Goal: Information Seeking & Learning: Learn about a topic

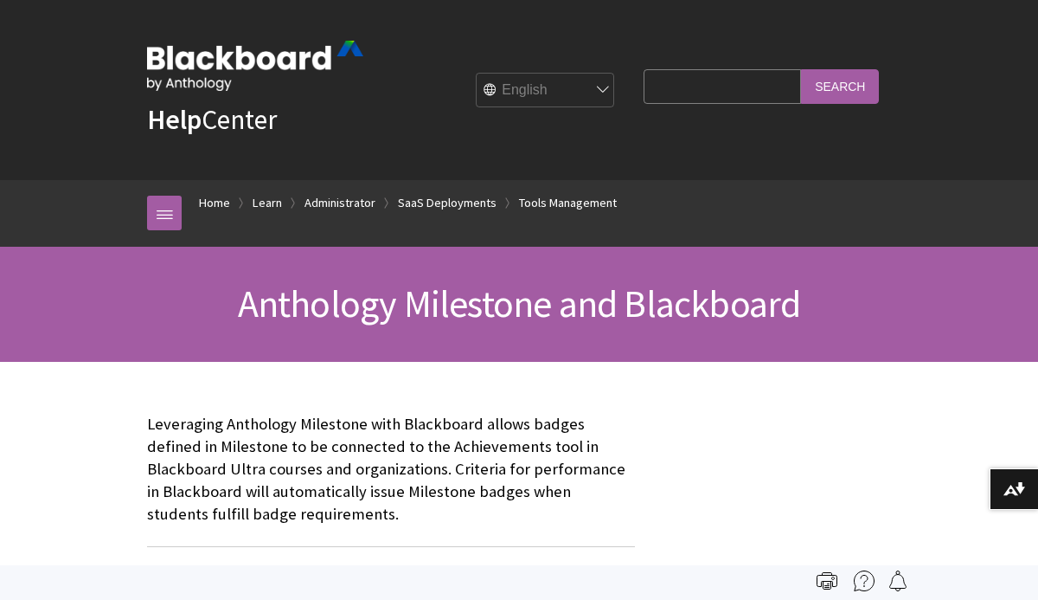
click at [697, 94] on input "Search Query" at bounding box center [722, 86] width 157 height 34
type input "Open Badge 3.0"
click at [801, 69] on input "Search" at bounding box center [840, 86] width 78 height 34
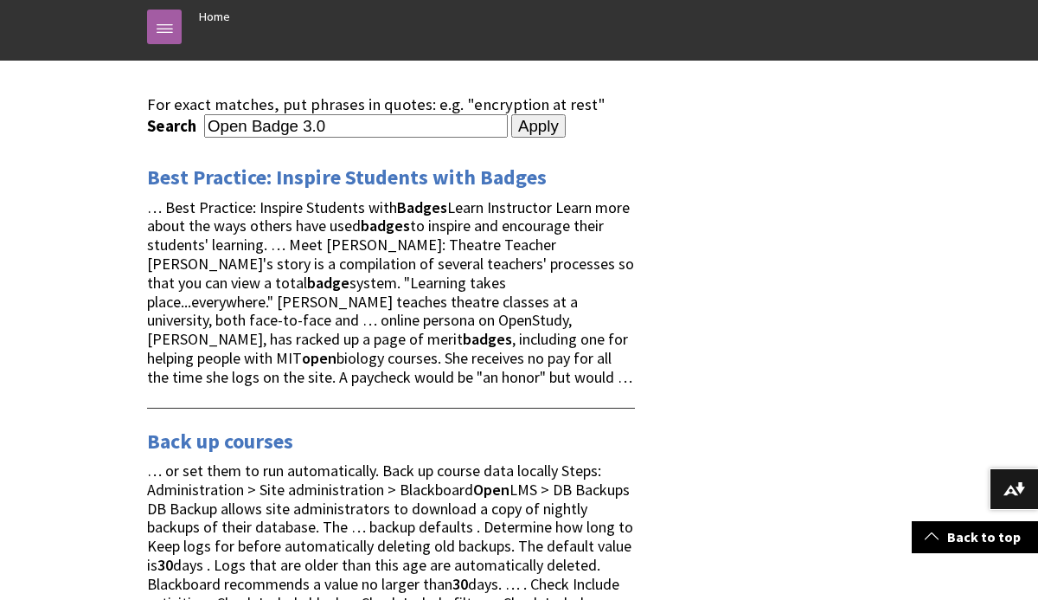
scroll to position [182, 0]
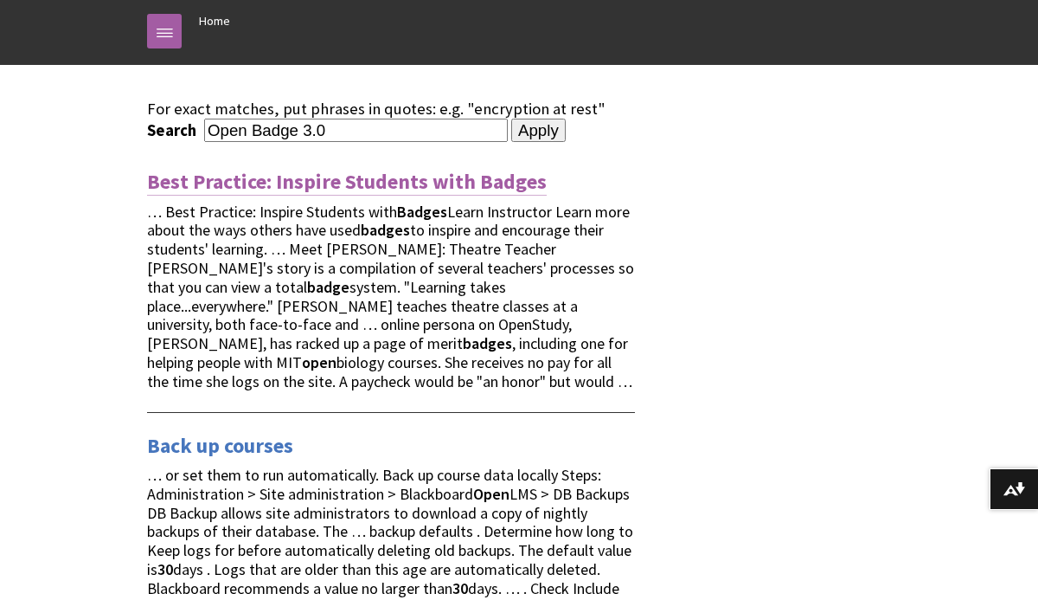
click at [286, 182] on link "Best Practice: Inspire Students with Badges" at bounding box center [347, 182] width 400 height 28
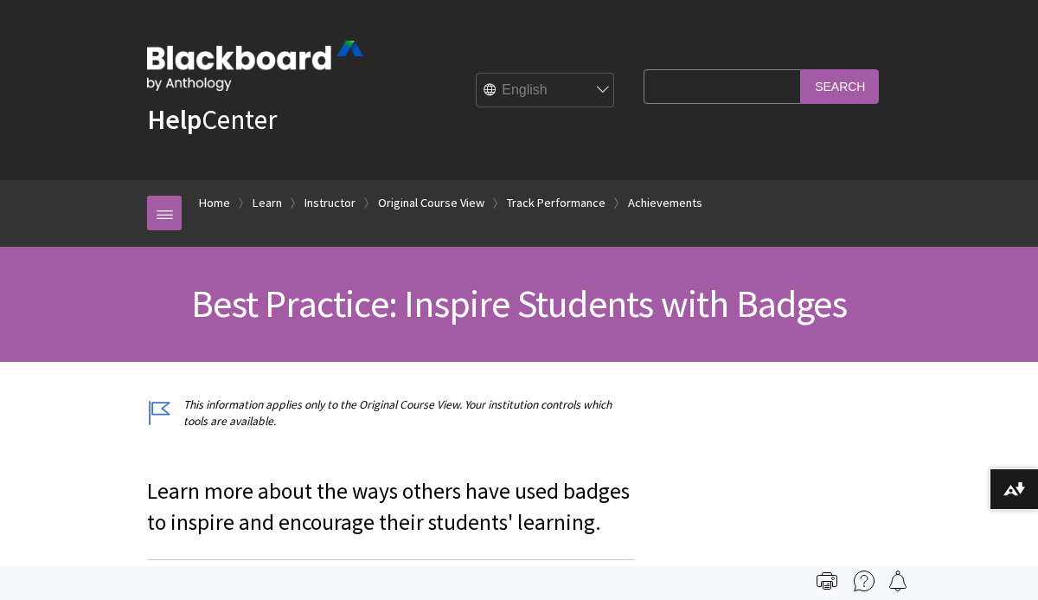
click at [711, 96] on input "Search Query" at bounding box center [722, 86] width 157 height 34
type input "badge 3.0"
click at [801, 69] on input "Search" at bounding box center [840, 86] width 78 height 34
